Goal: Task Accomplishment & Management: Complete application form

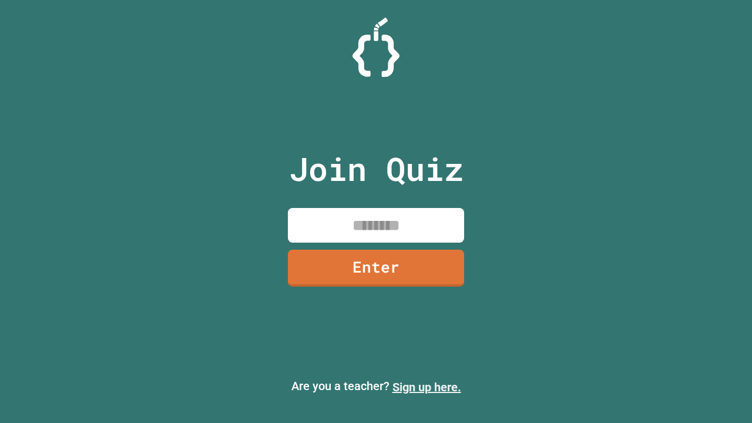
click at [427, 387] on link "Sign up here." at bounding box center [427, 387] width 69 height 14
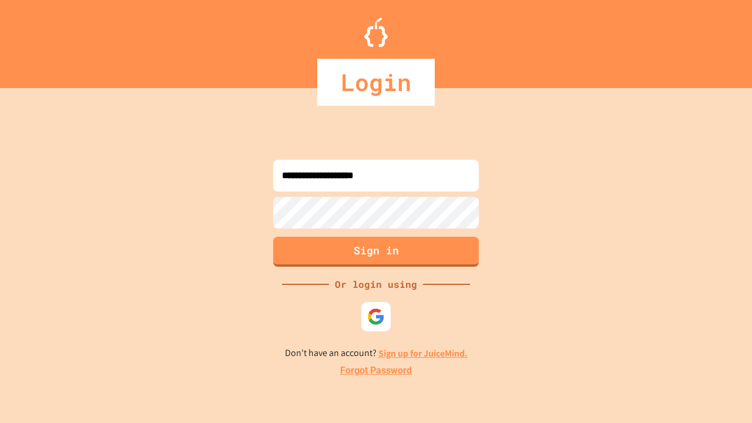
type input "**********"
